Goal: Complete application form

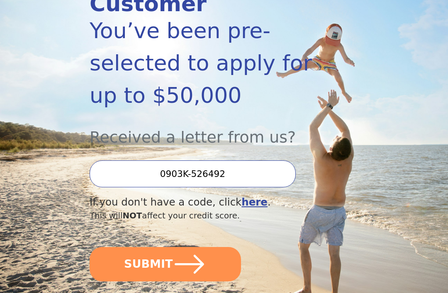
scroll to position [141, 0]
click at [162, 264] on button "SUBMIT" at bounding box center [165, 264] width 151 height 34
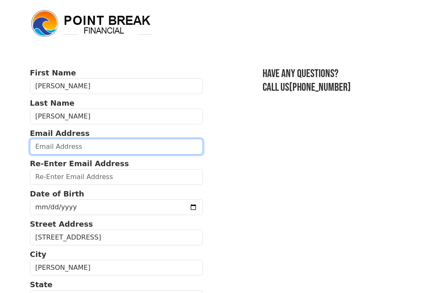
click at [61, 153] on input "email" at bounding box center [116, 147] width 173 height 16
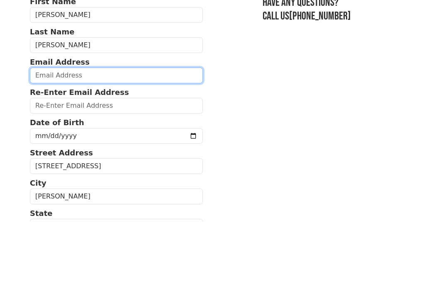
type input "[EMAIL_ADDRESS][DOMAIN_NAME]"
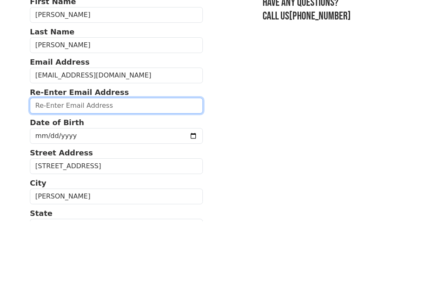
type input "[EMAIL_ADDRESS][DOMAIN_NAME]"
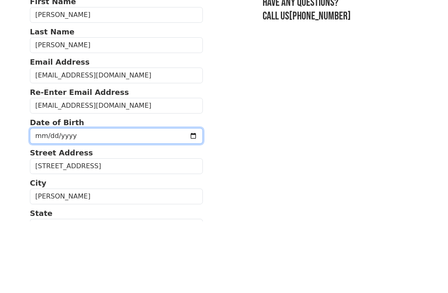
scroll to position [72, 0]
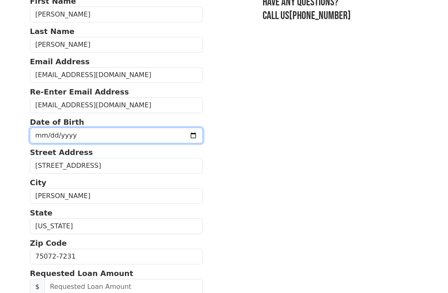
click at [121, 137] on input "[DATE]" at bounding box center [116, 136] width 173 height 16
type input "[DATE]"
click at [111, 135] on input "1967-07-13" at bounding box center [116, 136] width 173 height 16
click at [103, 139] on input "1967-07-13" at bounding box center [116, 136] width 173 height 16
click at [114, 139] on input "1967-07-13" at bounding box center [116, 136] width 173 height 16
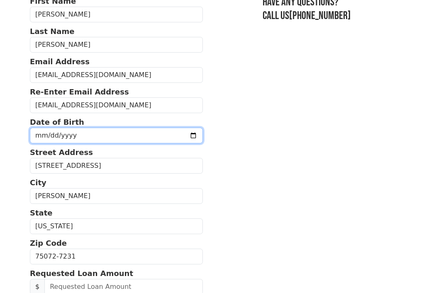
click at [80, 138] on input "date" at bounding box center [116, 136] width 173 height 16
type input "1967-07-28"
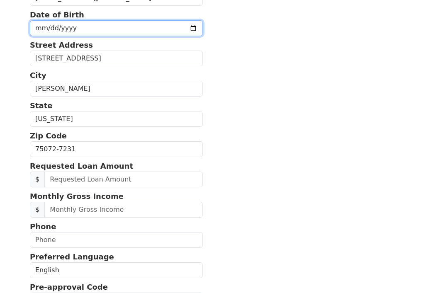
scroll to position [181, 0]
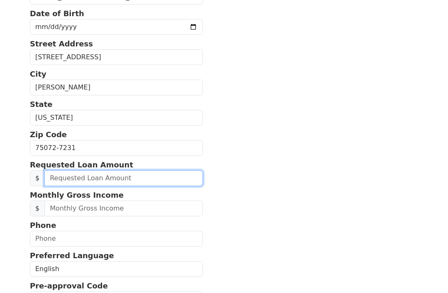
click at [80, 175] on input "text" at bounding box center [123, 178] width 158 height 16
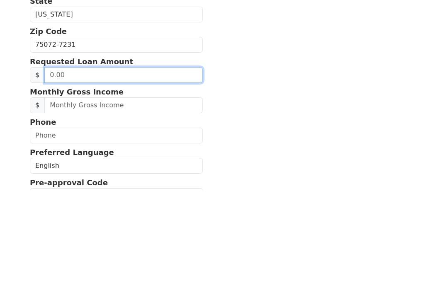
click at [84, 170] on input "text" at bounding box center [123, 178] width 158 height 16
click at [77, 170] on input "text" at bounding box center [123, 178] width 158 height 16
type input "25,000.00"
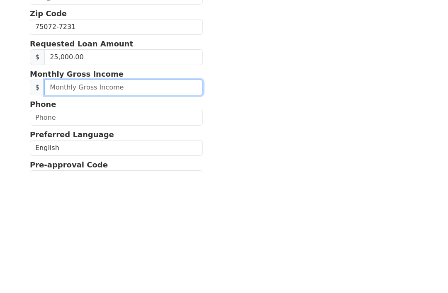
click at [65, 201] on input "text" at bounding box center [123, 209] width 158 height 16
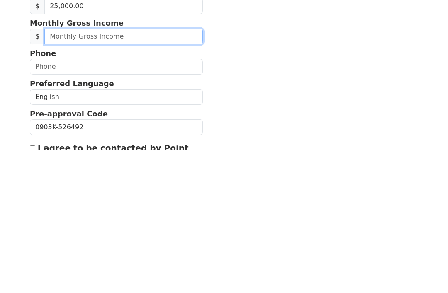
scroll to position [309, 0]
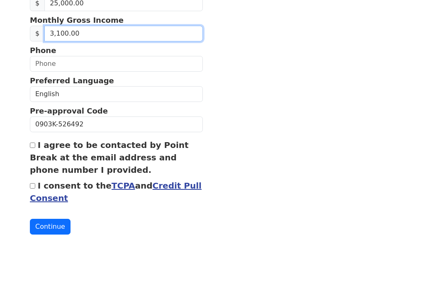
type input "31,000.00"
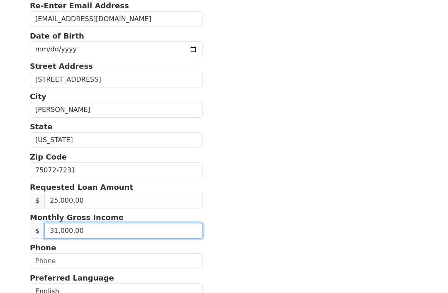
scroll to position [151, 0]
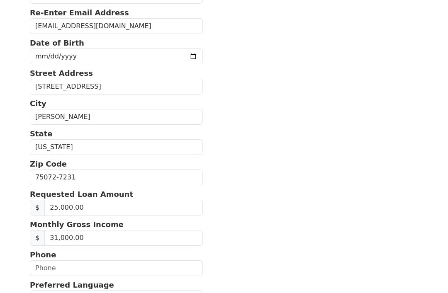
click at [198, 82] on section "First Name Stephen Last Name Poffel Email Address stephenpoffel@gmail.com Re-En…" at bounding box center [224, 177] width 388 height 523
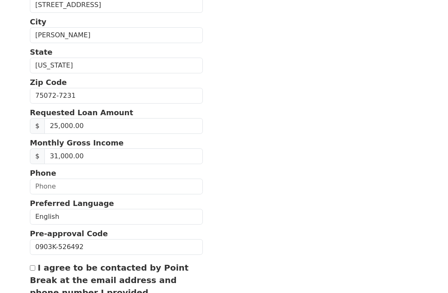
scroll to position [235, 0]
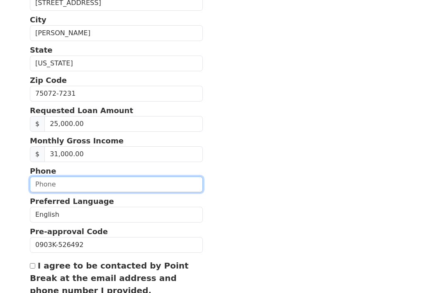
click at [60, 182] on input "text" at bounding box center [116, 185] width 173 height 16
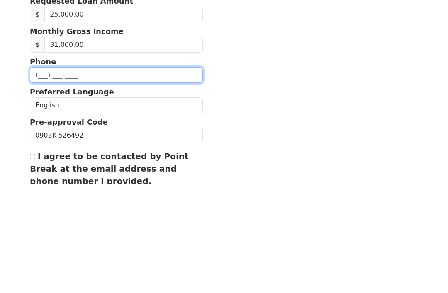
type input "(214) 551-1162"
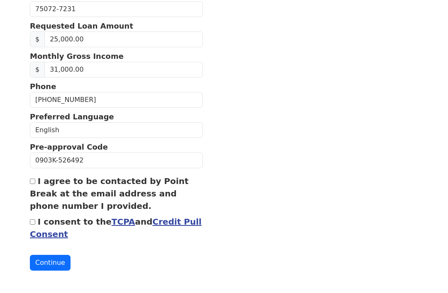
scroll to position [320, 0]
